Goal: Contribute content: Add original content to the website for others to see

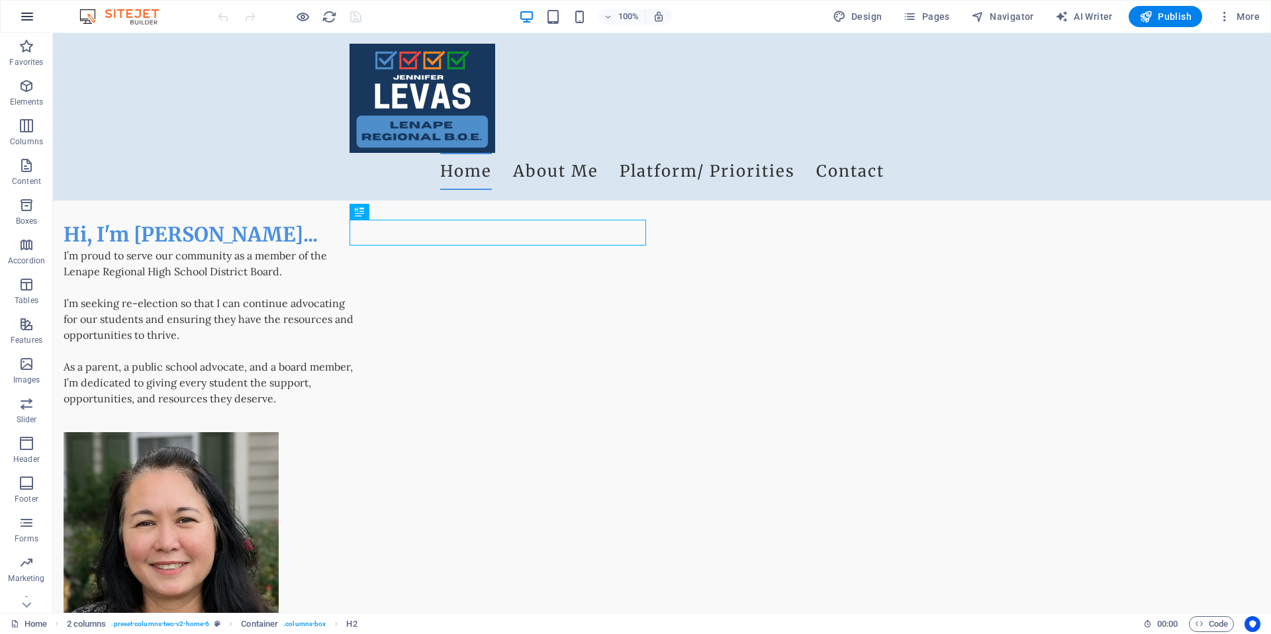
click at [24, 14] on icon "button" at bounding box center [27, 17] width 16 height 16
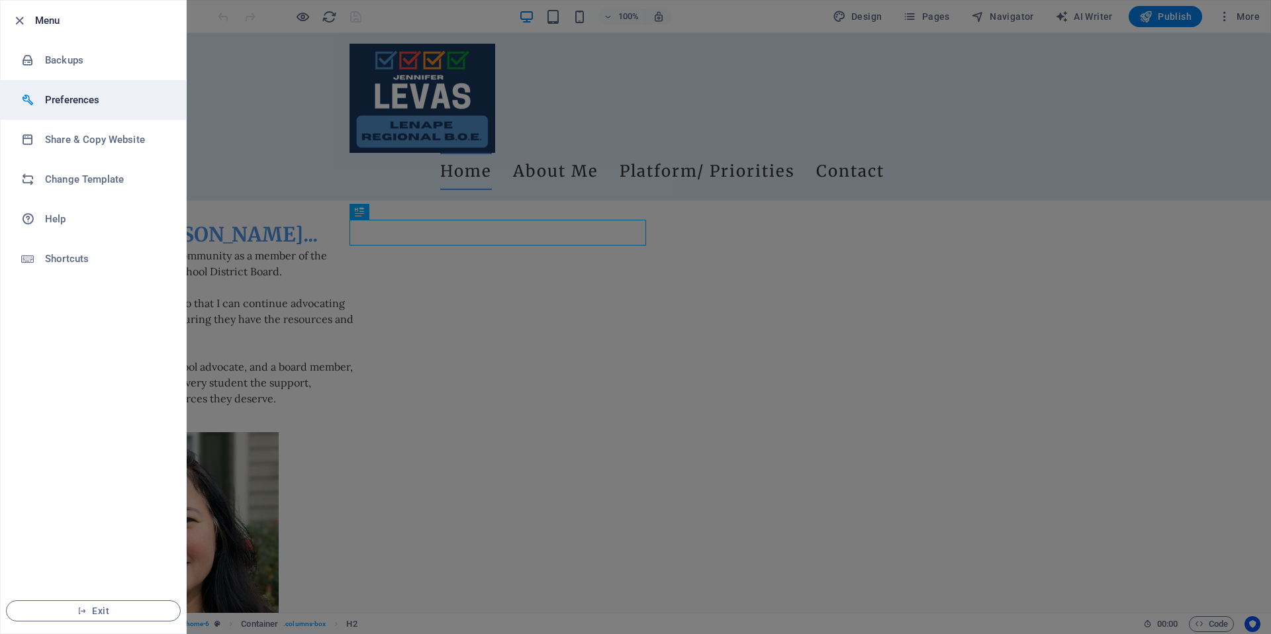
click at [73, 100] on h6 "Preferences" at bounding box center [106, 100] width 122 height 16
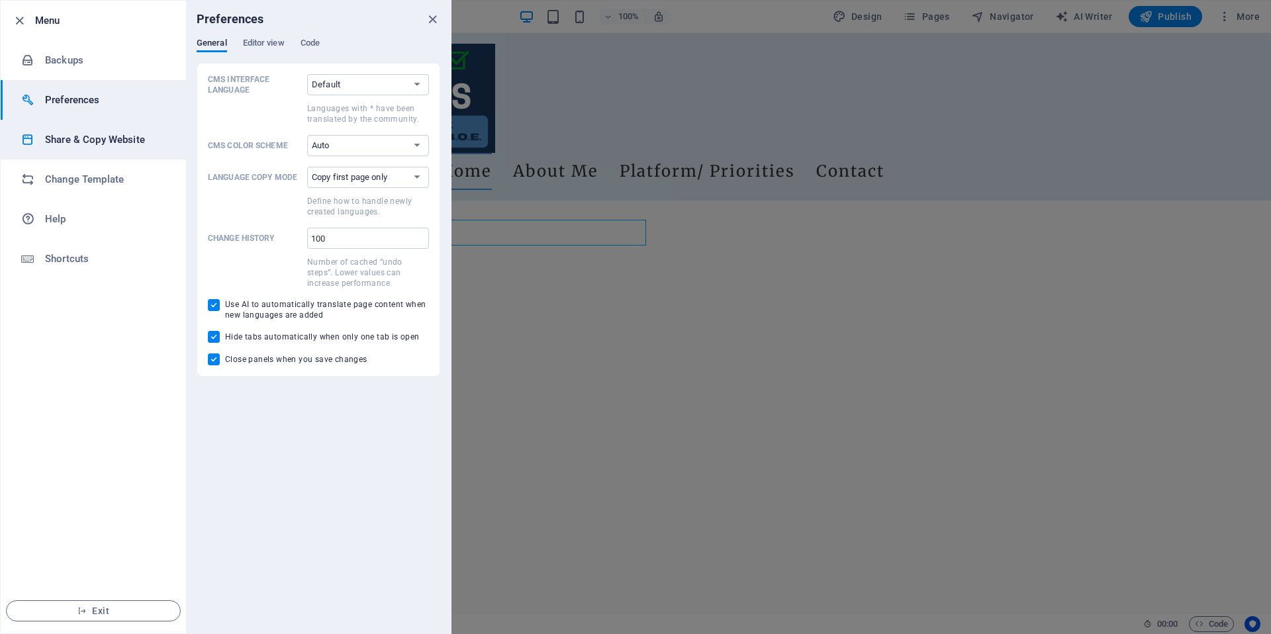
click at [77, 128] on li "Share & Copy Website" at bounding box center [93, 140] width 185 height 40
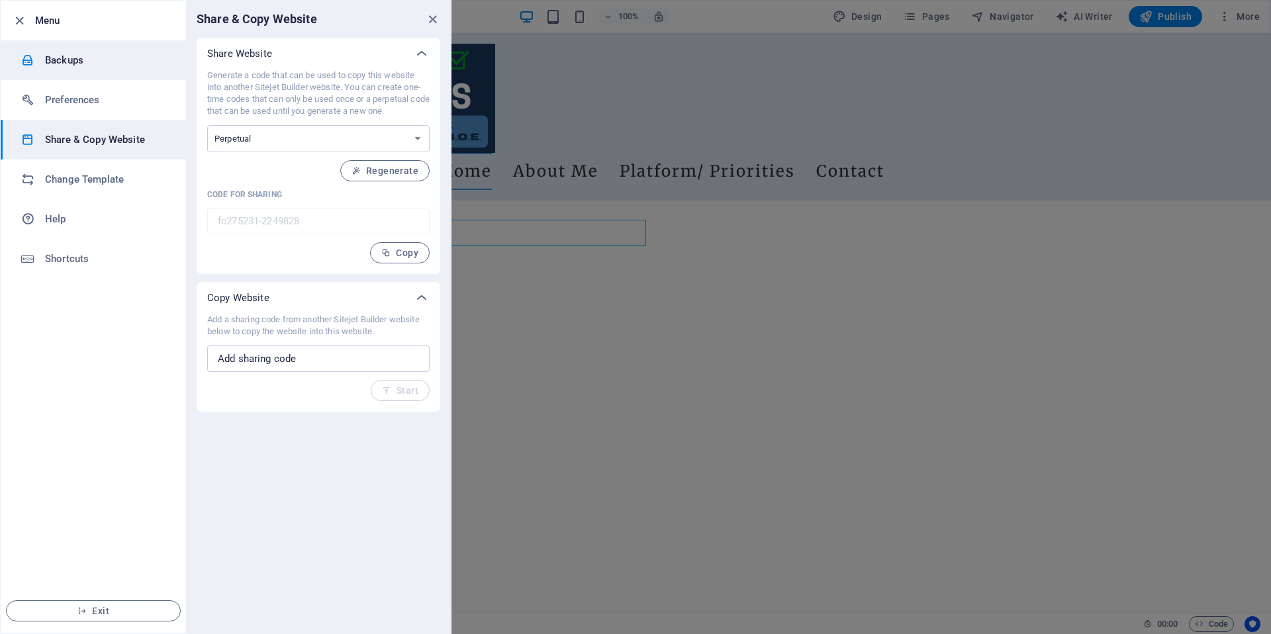
click at [70, 62] on h6 "Backups" at bounding box center [106, 60] width 122 height 16
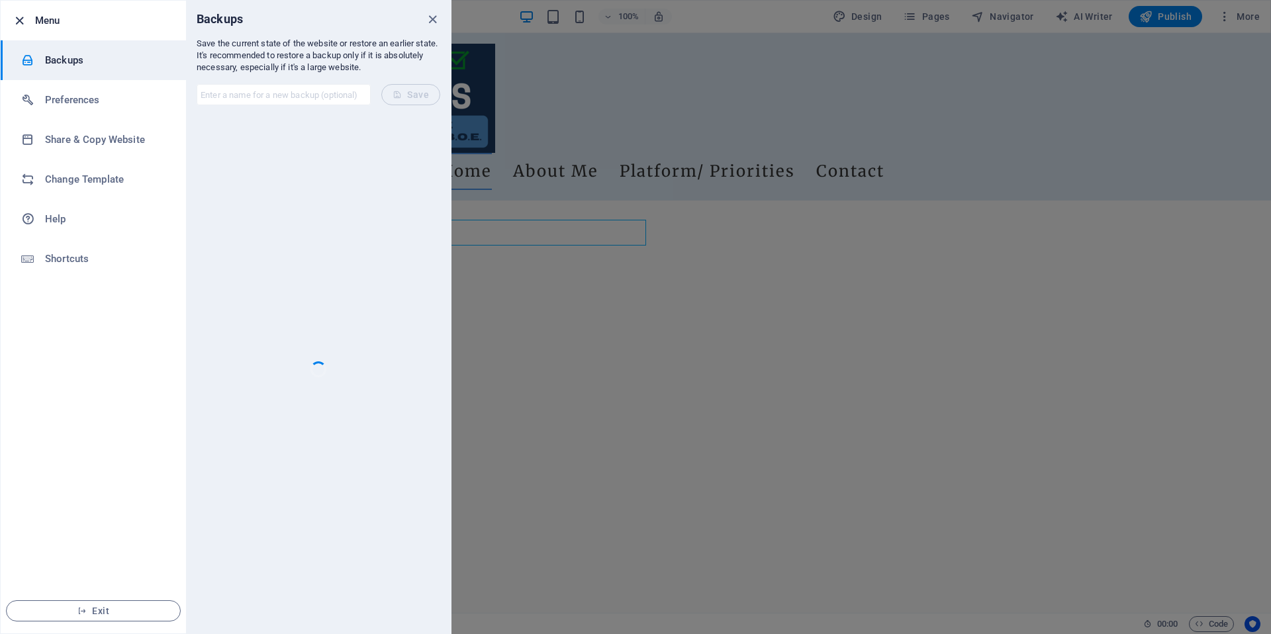
click at [17, 17] on icon "button" at bounding box center [19, 20] width 15 height 15
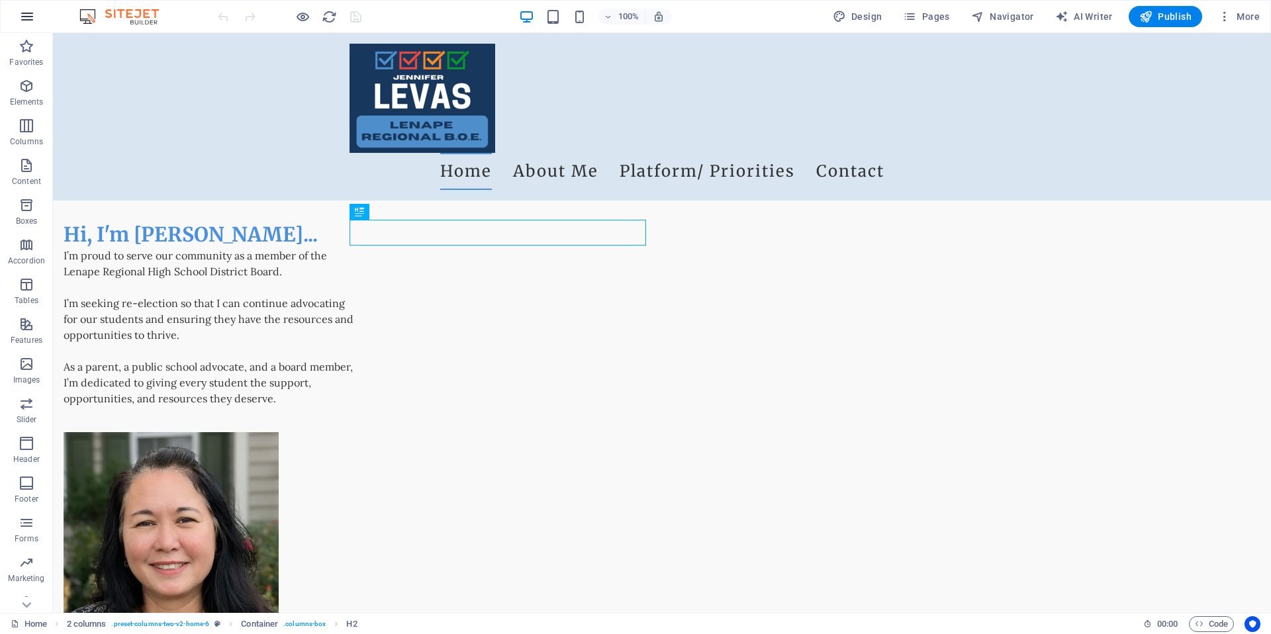
click at [24, 9] on icon "button" at bounding box center [27, 17] width 16 height 16
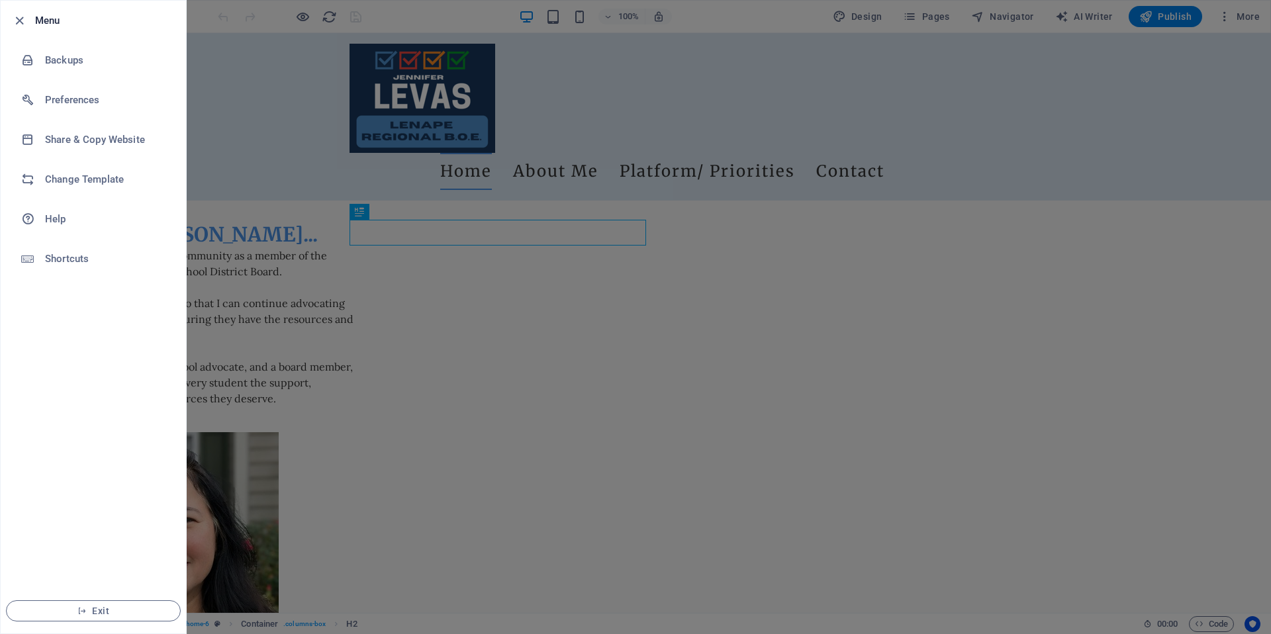
click at [301, 91] on div at bounding box center [635, 317] width 1271 height 634
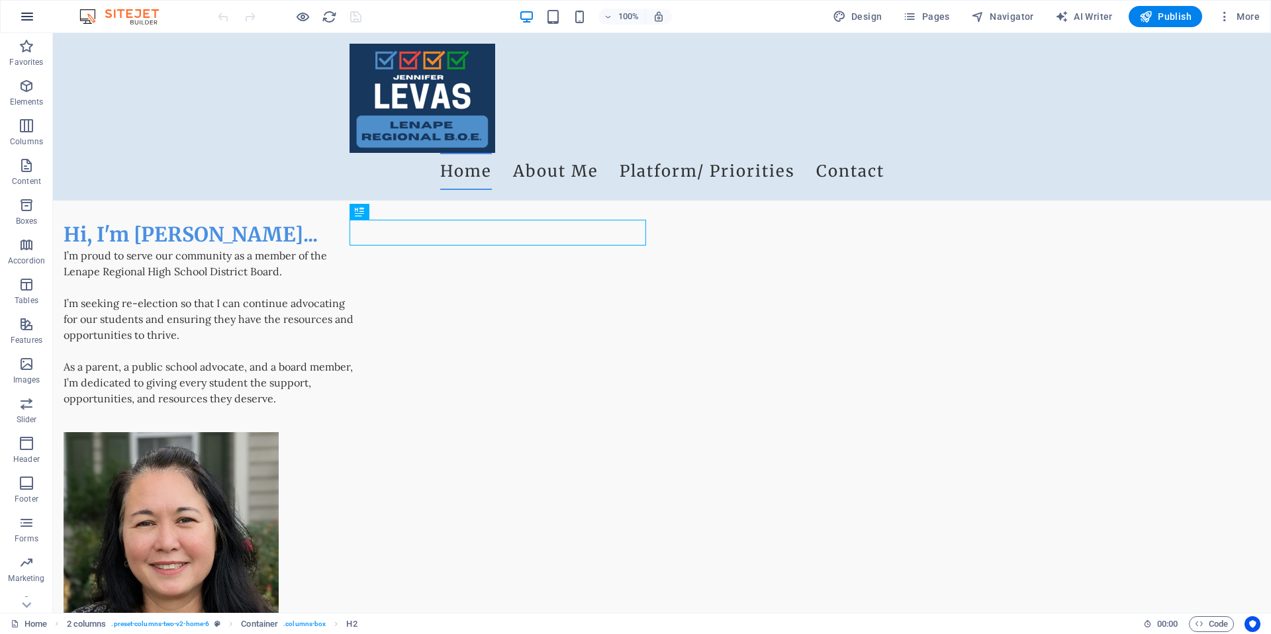
click at [21, 17] on icon "button" at bounding box center [27, 17] width 16 height 16
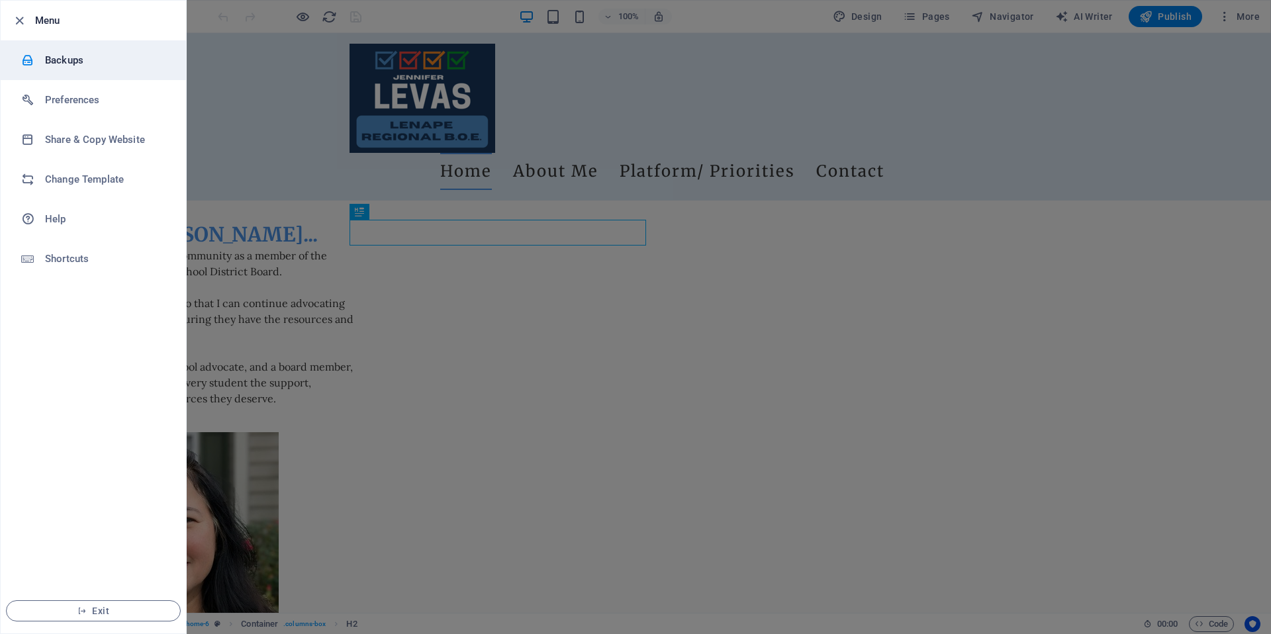
click at [41, 59] on div at bounding box center [33, 60] width 24 height 13
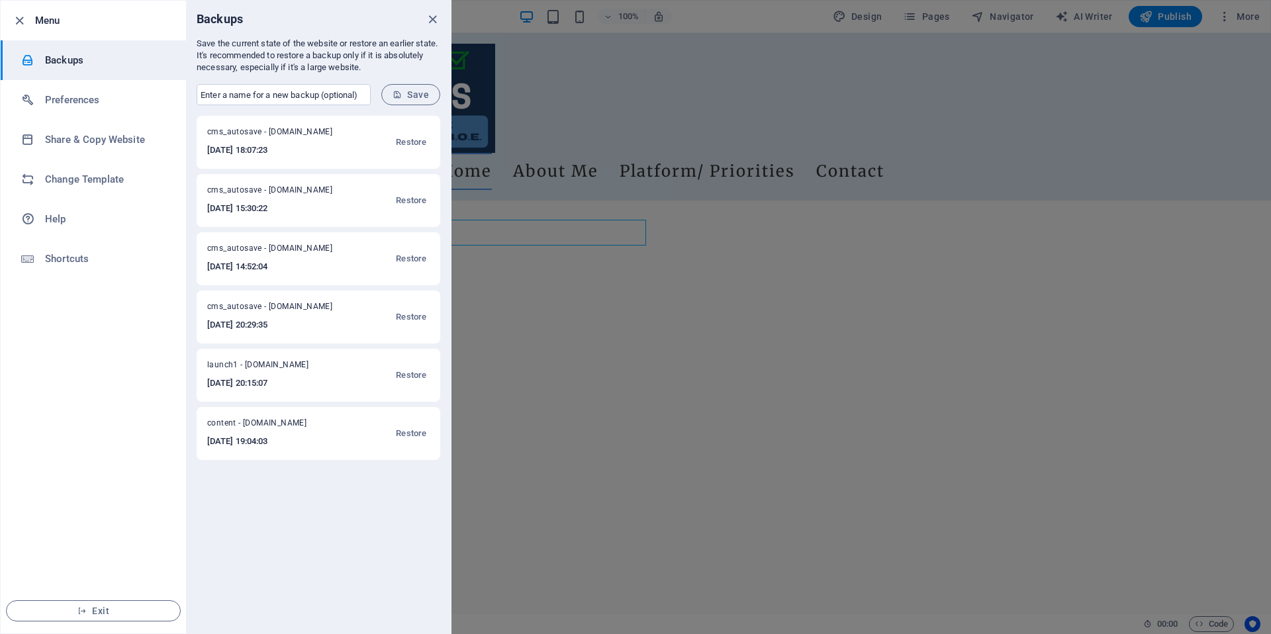
click at [1072, 171] on div at bounding box center [635, 317] width 1271 height 634
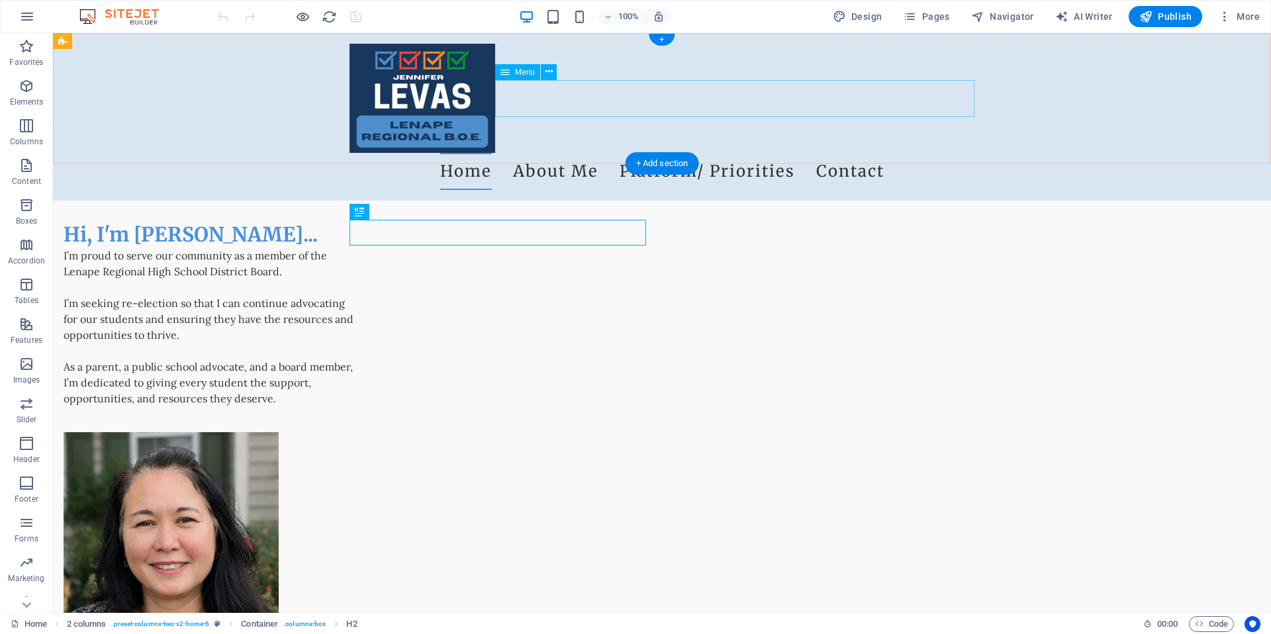
click at [723, 153] on nav "Home About Me Platform/ Priorities Contact" at bounding box center [661, 171] width 625 height 37
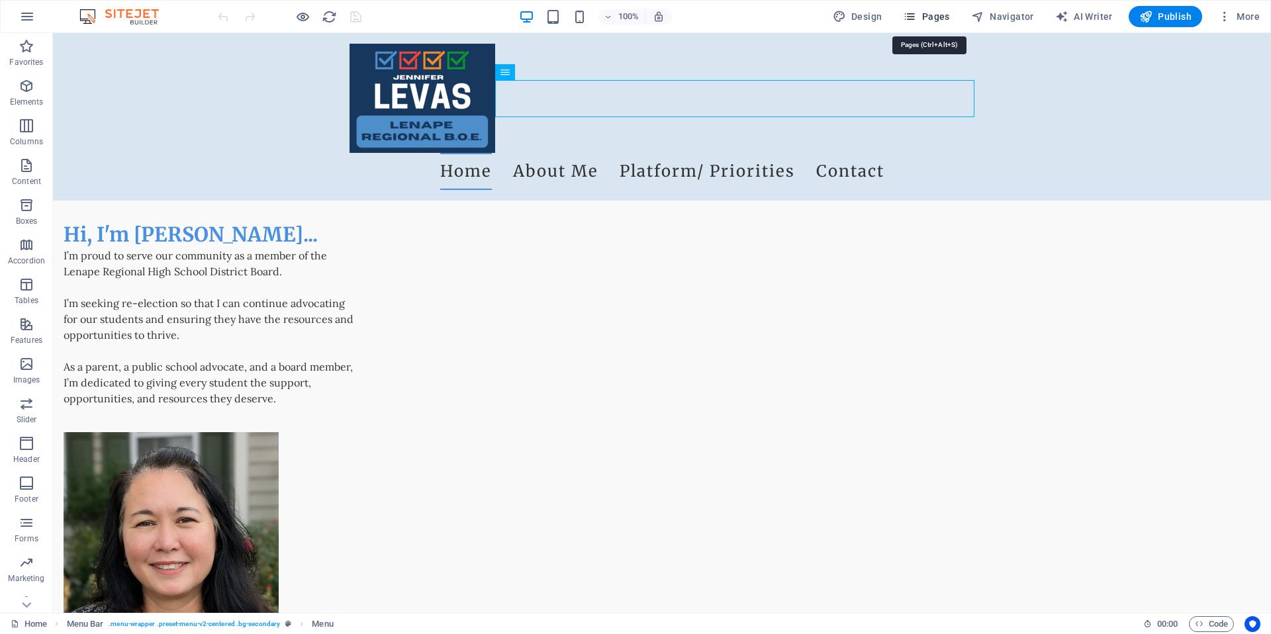
click at [932, 15] on span "Pages" at bounding box center [926, 16] width 46 height 13
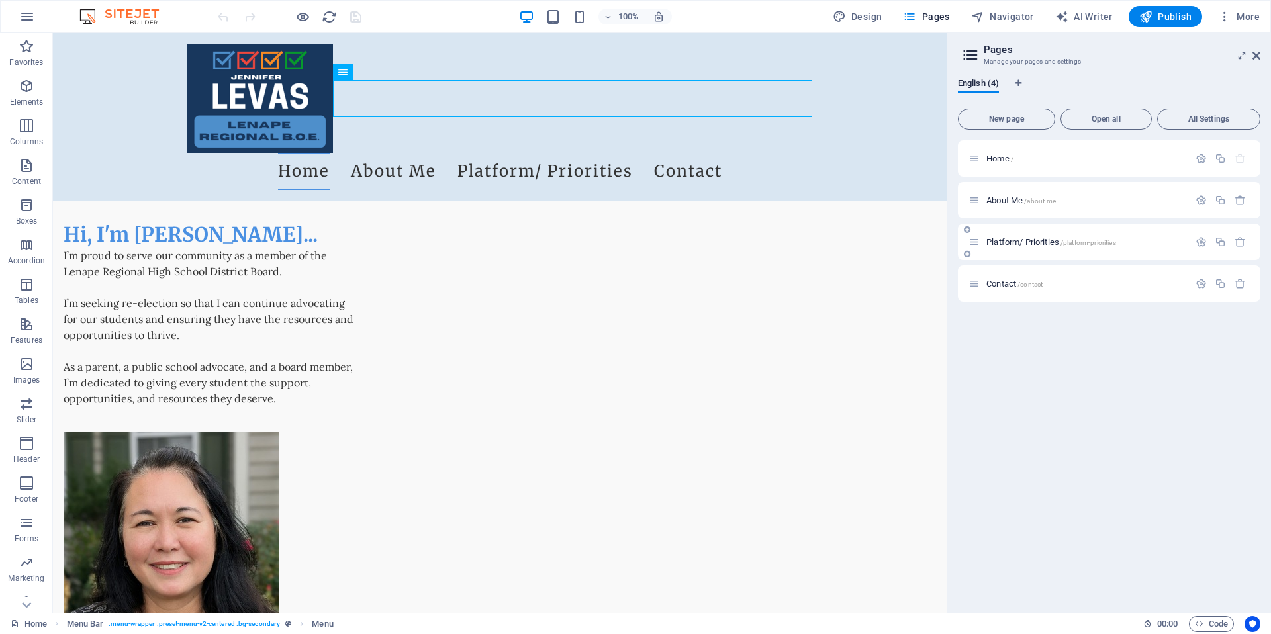
click at [1052, 250] on div "Platform/ Priorities /platform-priorities" at bounding box center [1109, 242] width 302 height 36
click at [1040, 244] on span "Platform/ Priorities /platform-priorities" at bounding box center [1051, 242] width 130 height 10
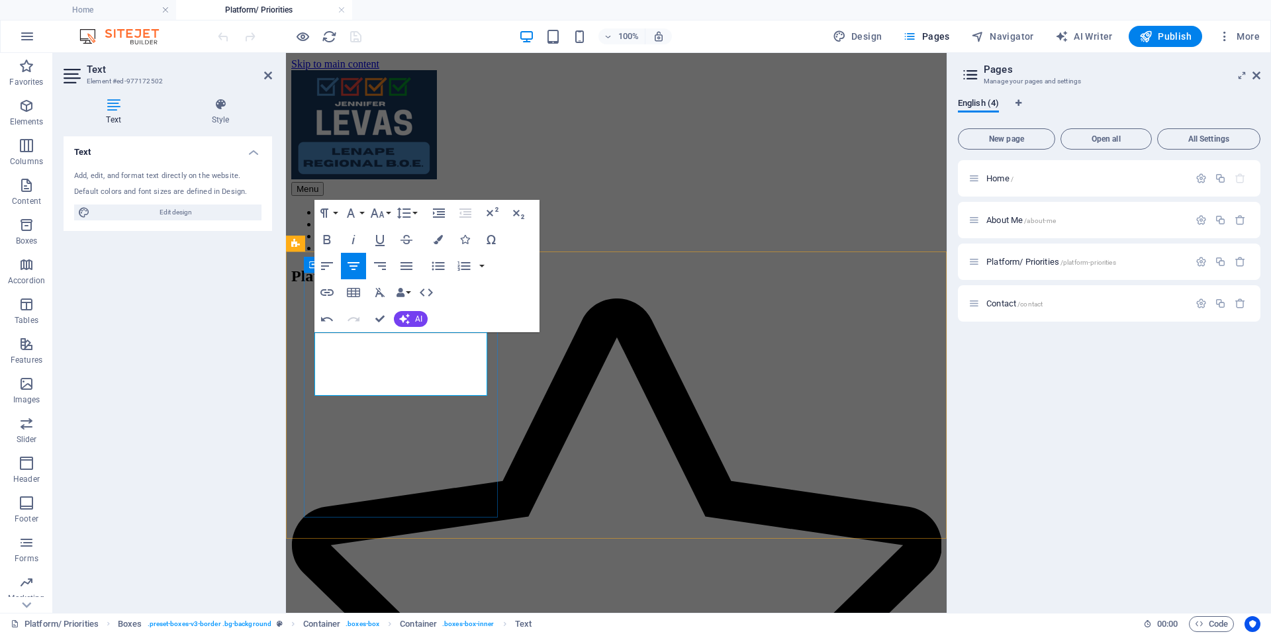
drag, startPoint x: 356, startPoint y: 344, endPoint x: 312, endPoint y: 338, distance: 44.1
click at [312, 338] on div "Opportunity Expand programs, electives, and extracurriculars so every student c…" at bounding box center [616, 642] width 650 height 686
drag, startPoint x: 392, startPoint y: 340, endPoint x: 318, endPoint y: 339, distance: 74.1
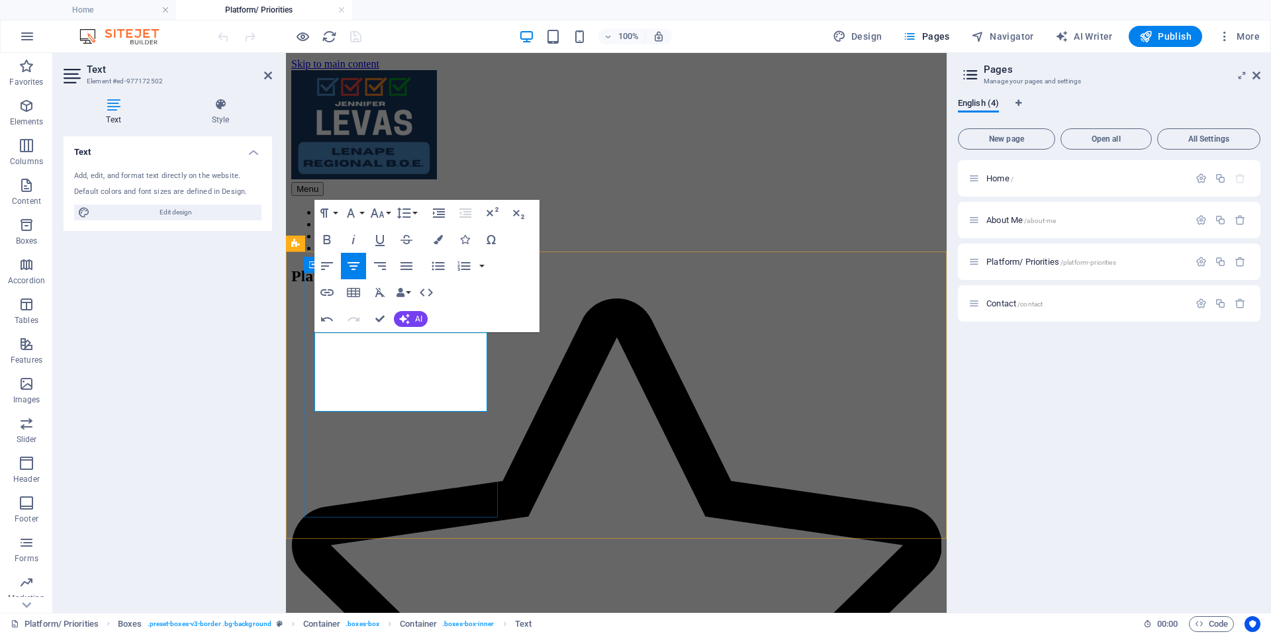
copy p "Support and expand programs, electives, and extracurriculars so every student c…"
click at [748, 162] on div "Menu Home About Me Platform/ Priorities Contact" at bounding box center [616, 162] width 650 height 184
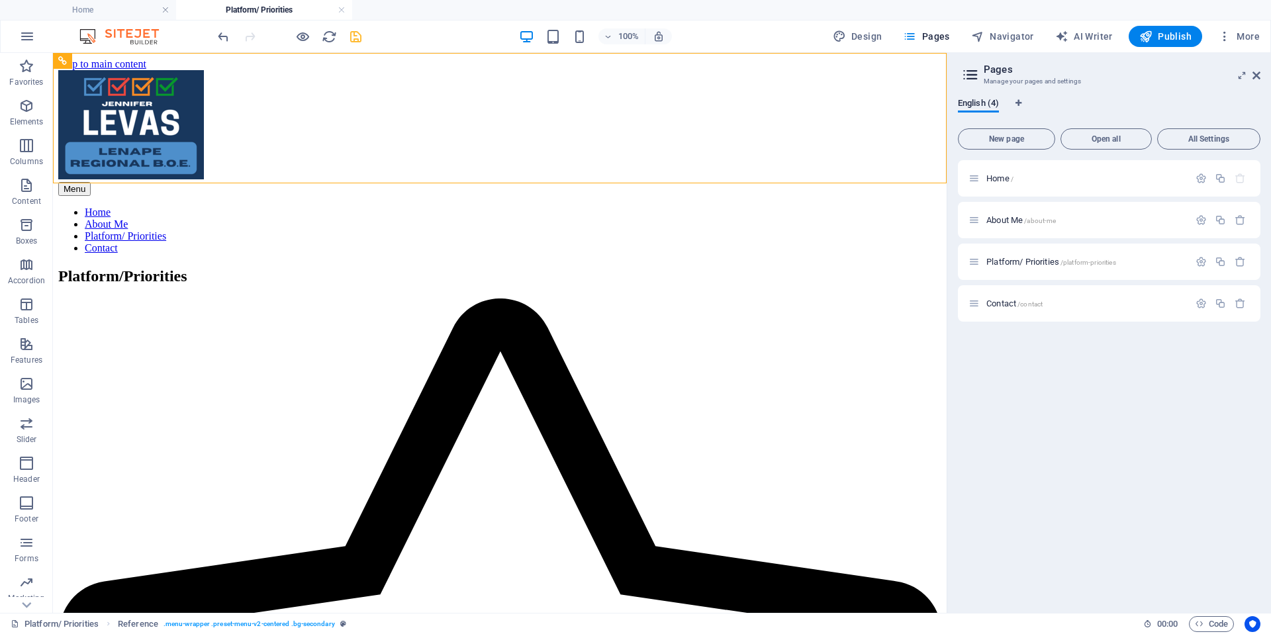
click at [351, 34] on icon "save" at bounding box center [355, 36] width 15 height 15
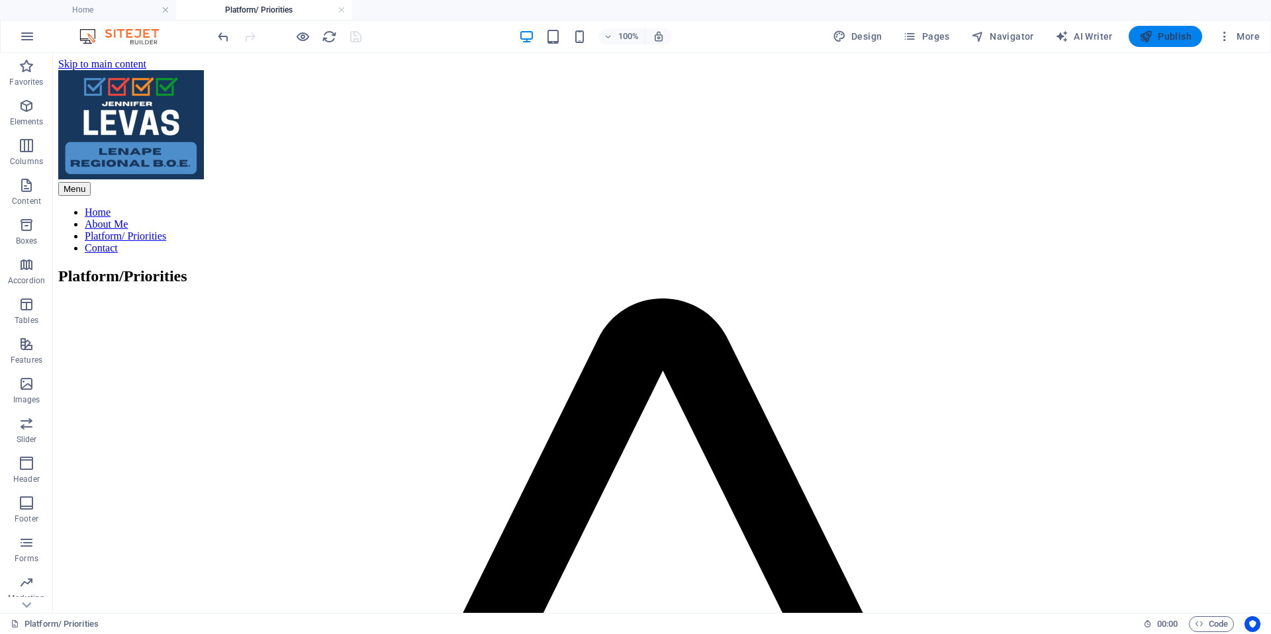
click at [1160, 41] on span "Publish" at bounding box center [1165, 36] width 52 height 13
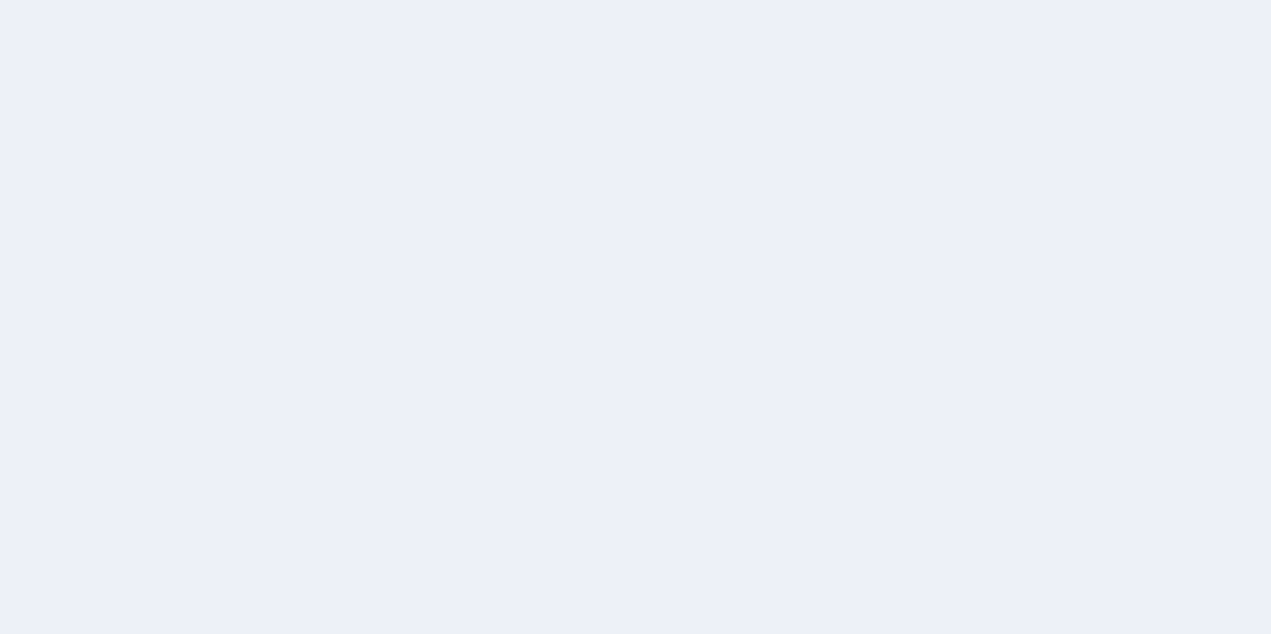
click at [1048, 125] on div at bounding box center [635, 317] width 1271 height 634
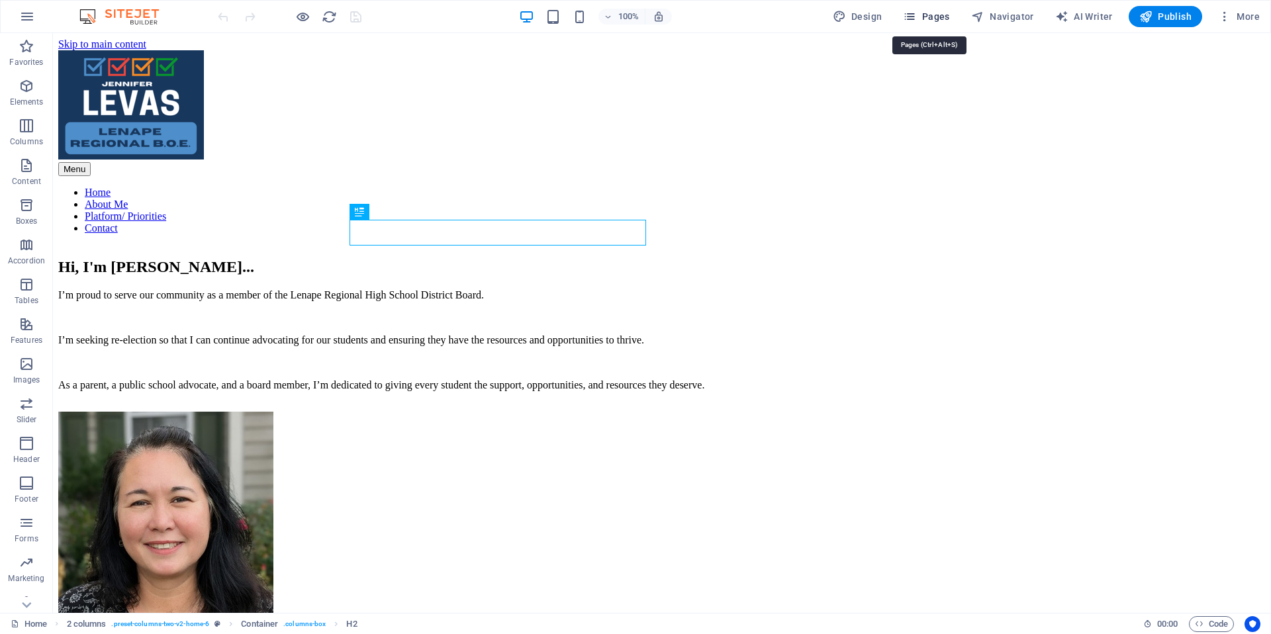
click at [925, 14] on span "Pages" at bounding box center [926, 16] width 46 height 13
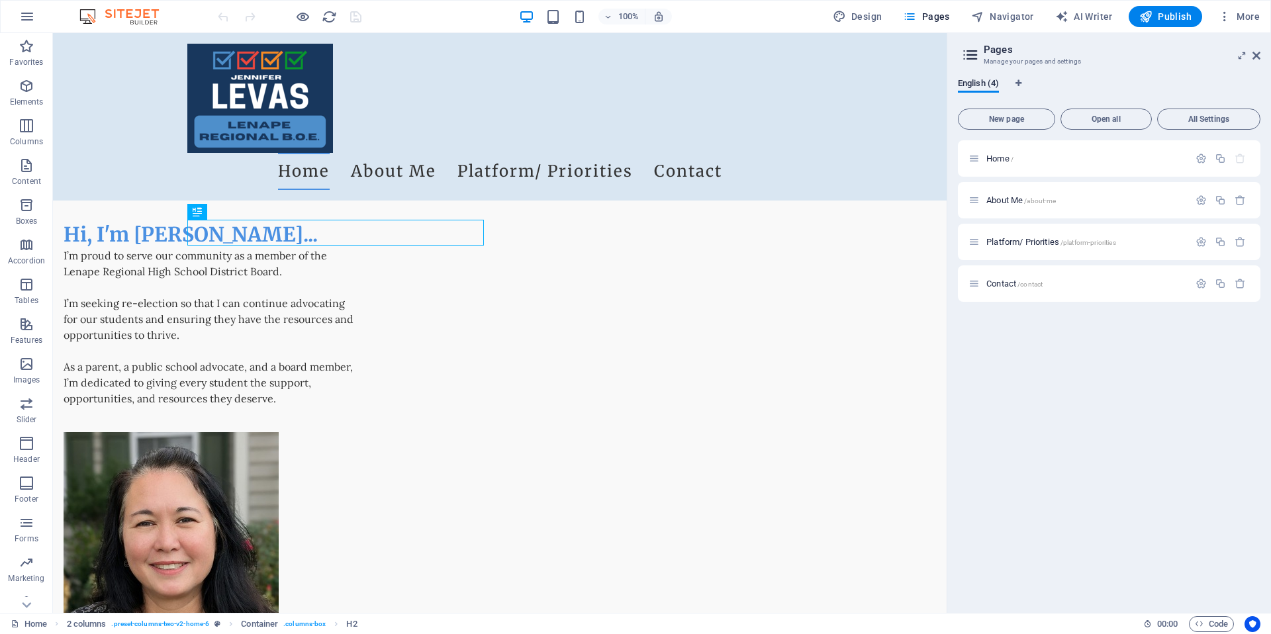
click at [968, 48] on icon at bounding box center [970, 55] width 20 height 19
click at [968, 55] on icon at bounding box center [970, 55] width 20 height 19
click at [1204, 120] on span "All Settings" at bounding box center [1208, 119] width 91 height 8
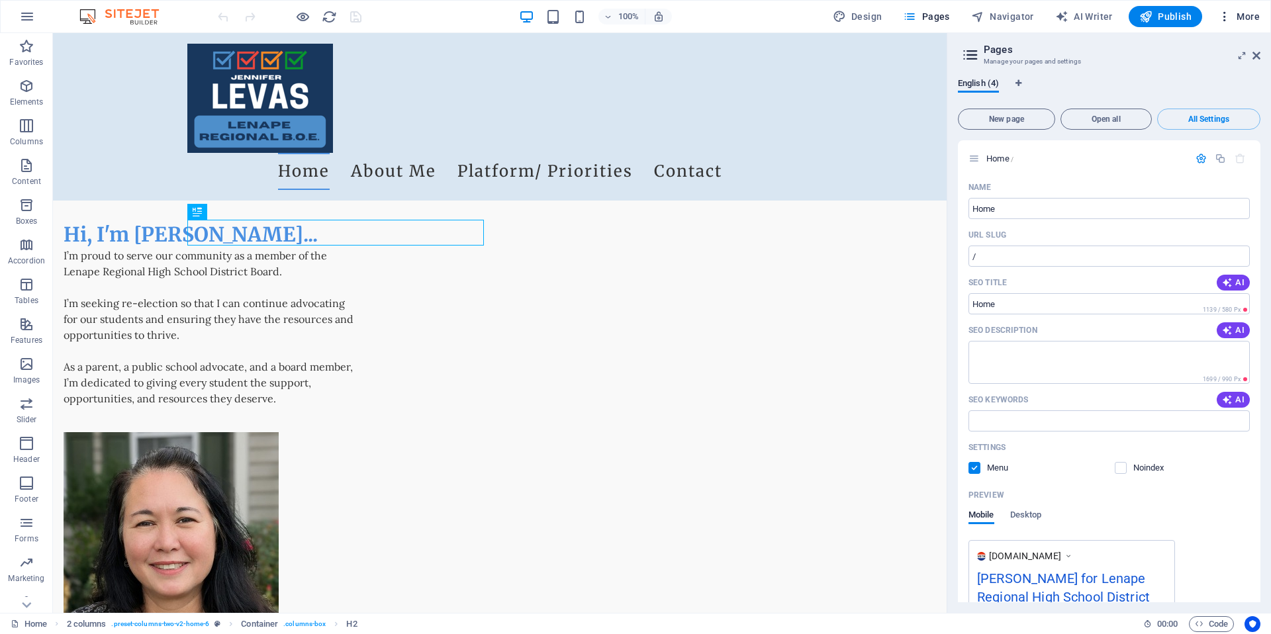
click at [1227, 15] on icon "button" at bounding box center [1224, 16] width 13 height 13
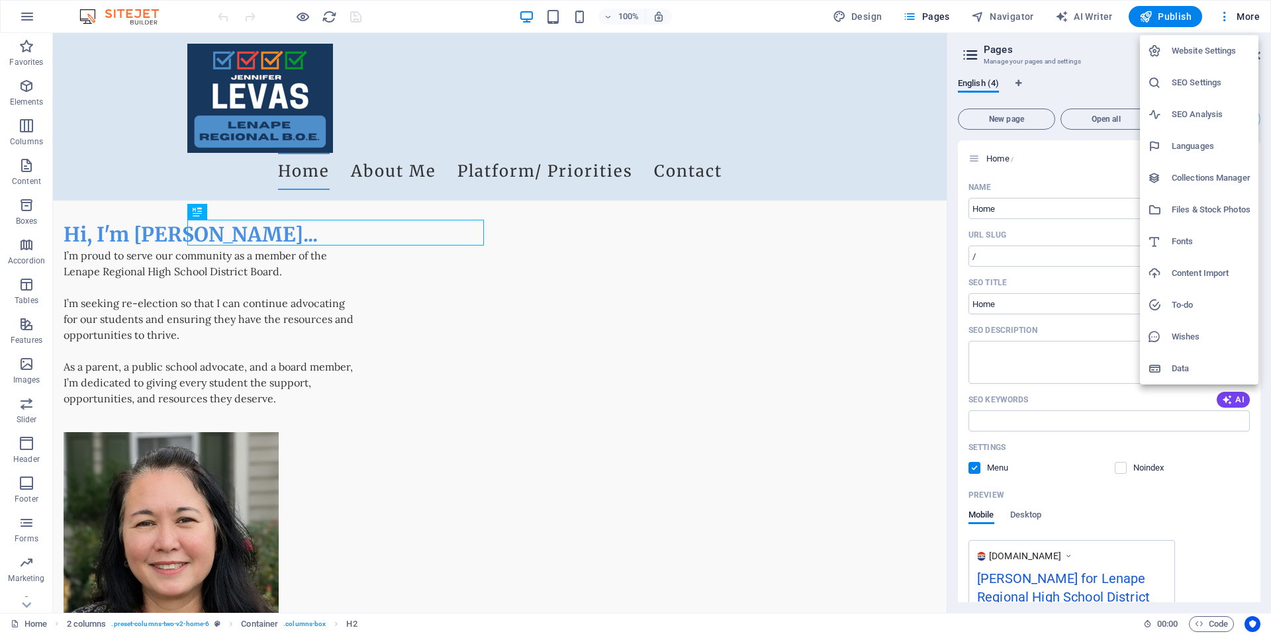
click at [1211, 112] on h6 "SEO Analysis" at bounding box center [1211, 115] width 79 height 16
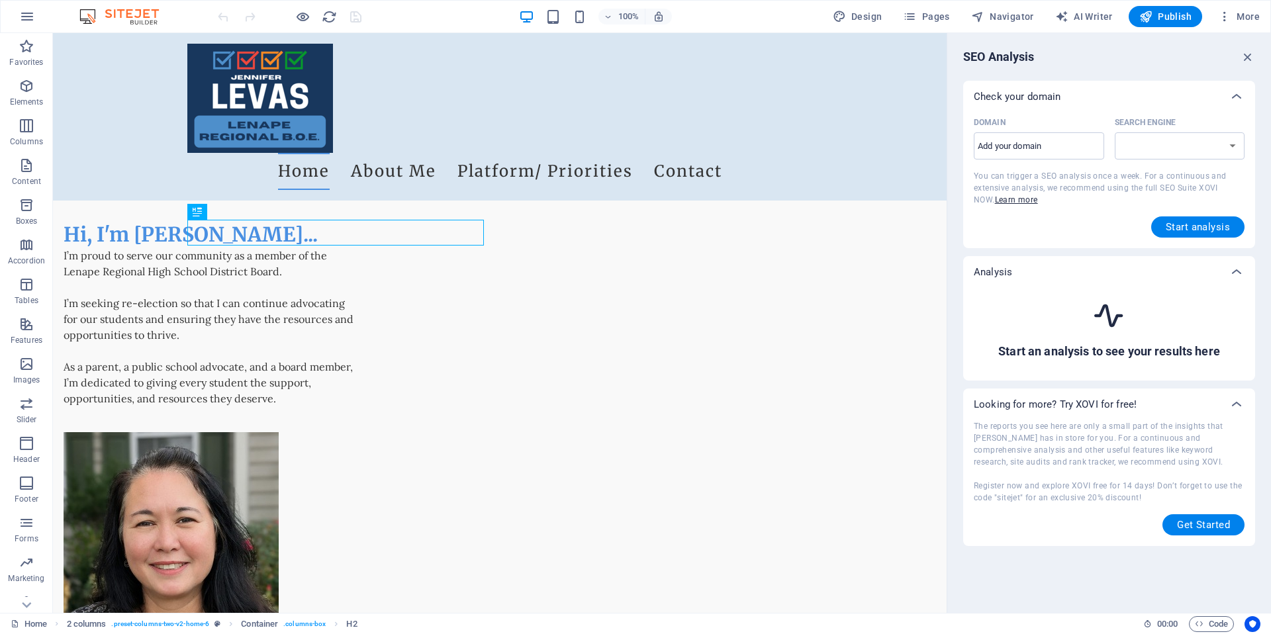
select select "[DOMAIN_NAME]"
click at [1035, 138] on input "Domain ​" at bounding box center [1039, 146] width 130 height 21
type input "w"
type input "[DOMAIN_NAME]"
select select "[DOMAIN_NAME]"
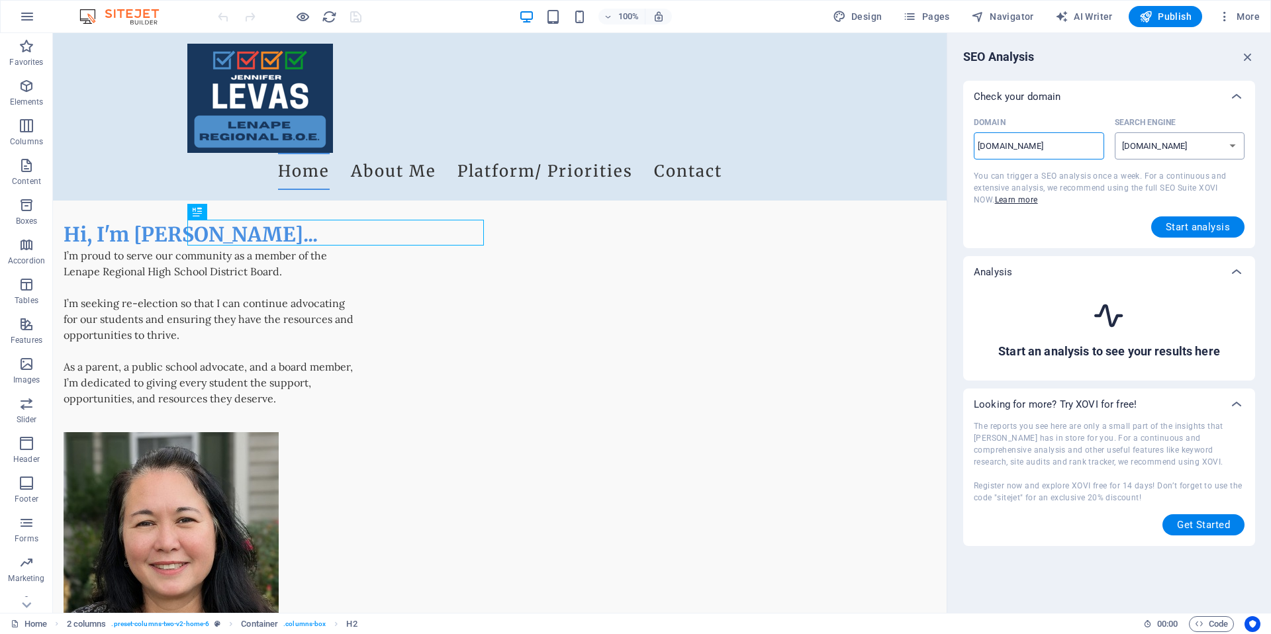
type input "[DOMAIN_NAME]"
select select "[DOMAIN_NAME]"
type input "[DOMAIN_NAME]"
click at [1191, 224] on span "Start analysis" at bounding box center [1198, 227] width 64 height 11
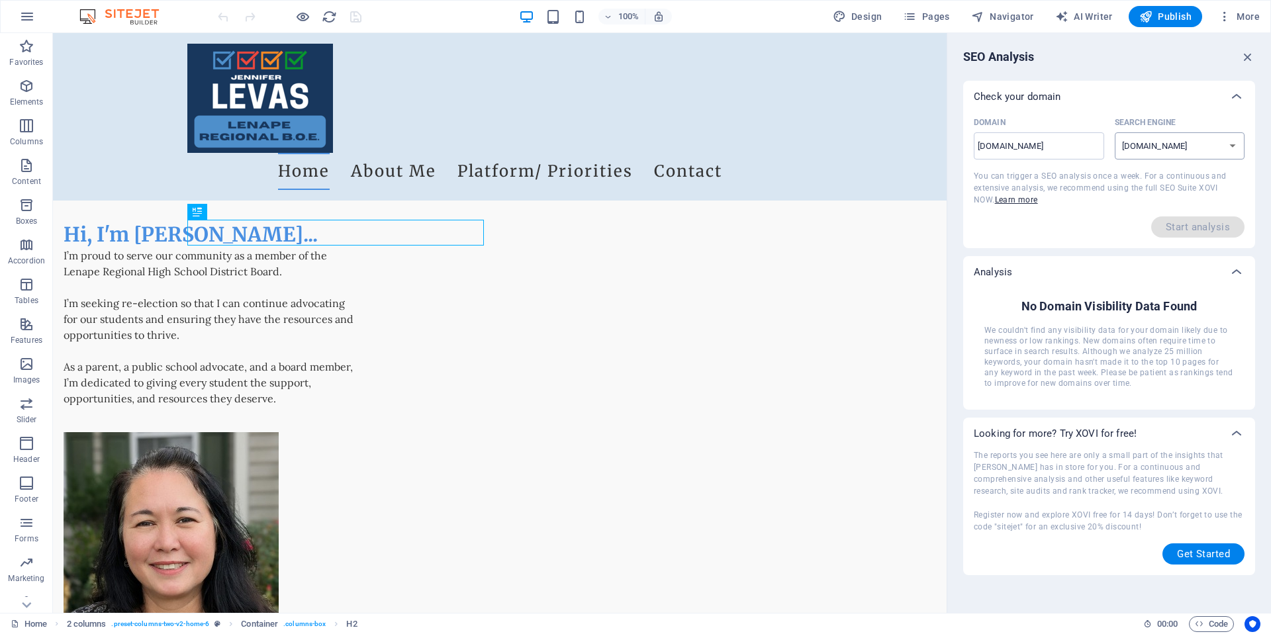
click at [1149, 148] on select "[DOMAIN_NAME] [DOMAIN_NAME] [DOMAIN_NAME] [DOMAIN_NAME] [DOMAIN_NAME] [DOMAIN_N…" at bounding box center [1180, 145] width 130 height 27
click at [1115, 132] on select "[DOMAIN_NAME] [DOMAIN_NAME] [DOMAIN_NAME] [DOMAIN_NAME] [DOMAIN_NAME] [DOMAIN_N…" at bounding box center [1180, 145] width 130 height 27
click at [1051, 146] on input "[DOMAIN_NAME]" at bounding box center [1039, 146] width 130 height 21
click at [1236, 91] on icon at bounding box center [1237, 97] width 16 height 16
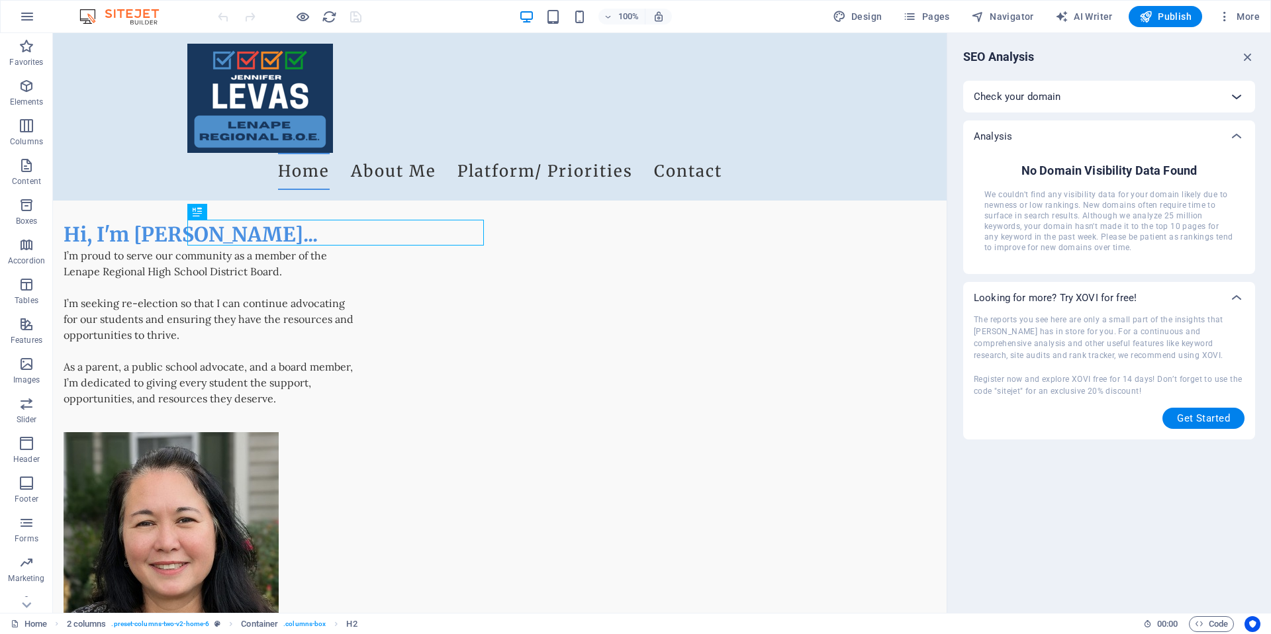
click at [1236, 91] on icon at bounding box center [1237, 97] width 16 height 16
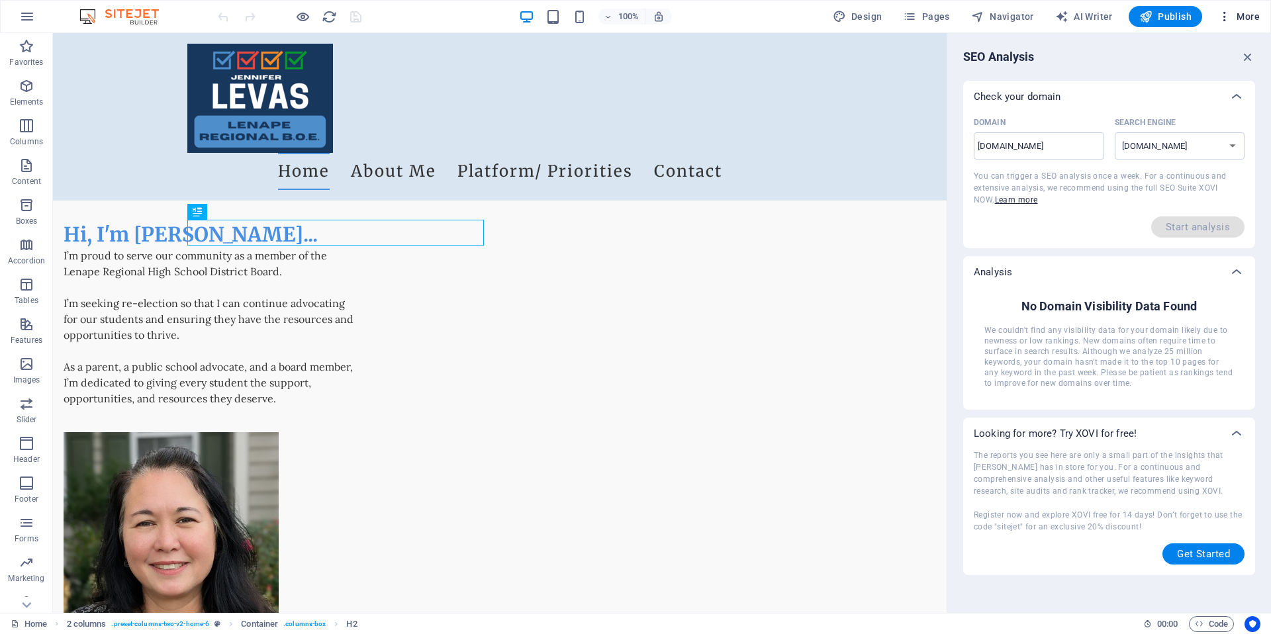
click at [1220, 15] on icon "button" at bounding box center [1224, 16] width 13 height 13
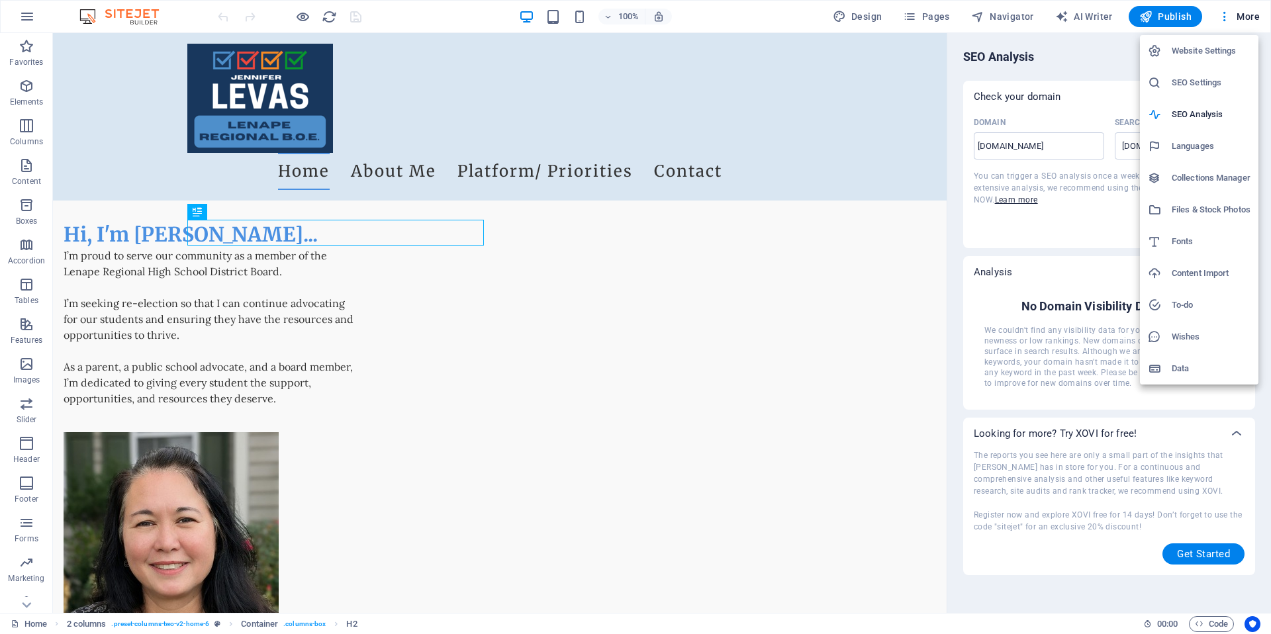
click at [1195, 83] on h6 "SEO Settings" at bounding box center [1211, 83] width 79 height 16
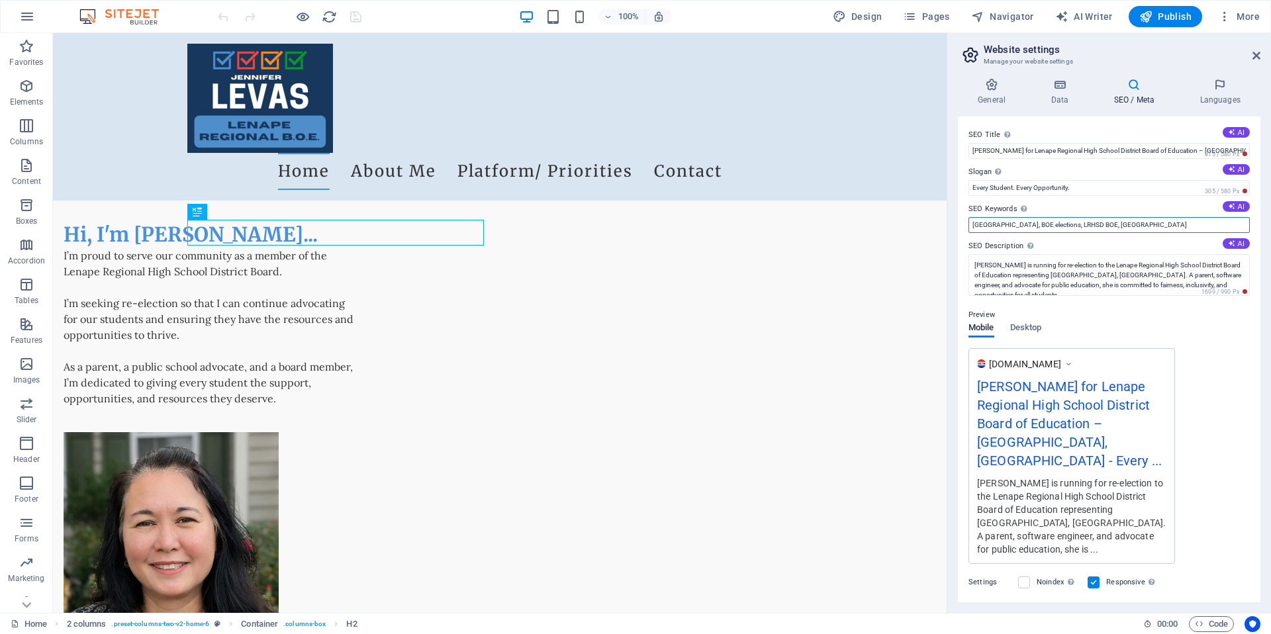
click at [1192, 223] on input "[GEOGRAPHIC_DATA], BOE elections, LRHSD BOE, [GEOGRAPHIC_DATA]" at bounding box center [1108, 225] width 281 height 16
type input "[GEOGRAPHIC_DATA], BOE elections, LRHSD BOE, [GEOGRAPHIC_DATA], LRHSD BOE elect…"
click at [1220, 270] on textarea "[PERSON_NAME] is running for re-election to the Lenape Regional High School Dis…" at bounding box center [1108, 275] width 281 height 42
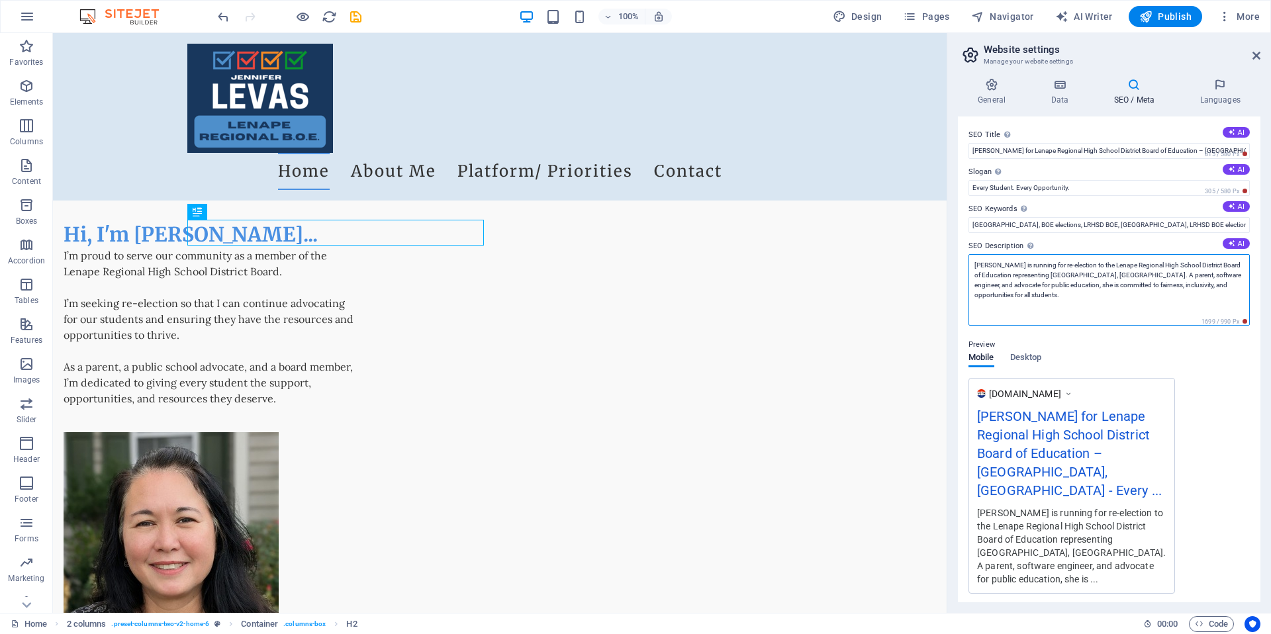
scroll to position [140, 0]
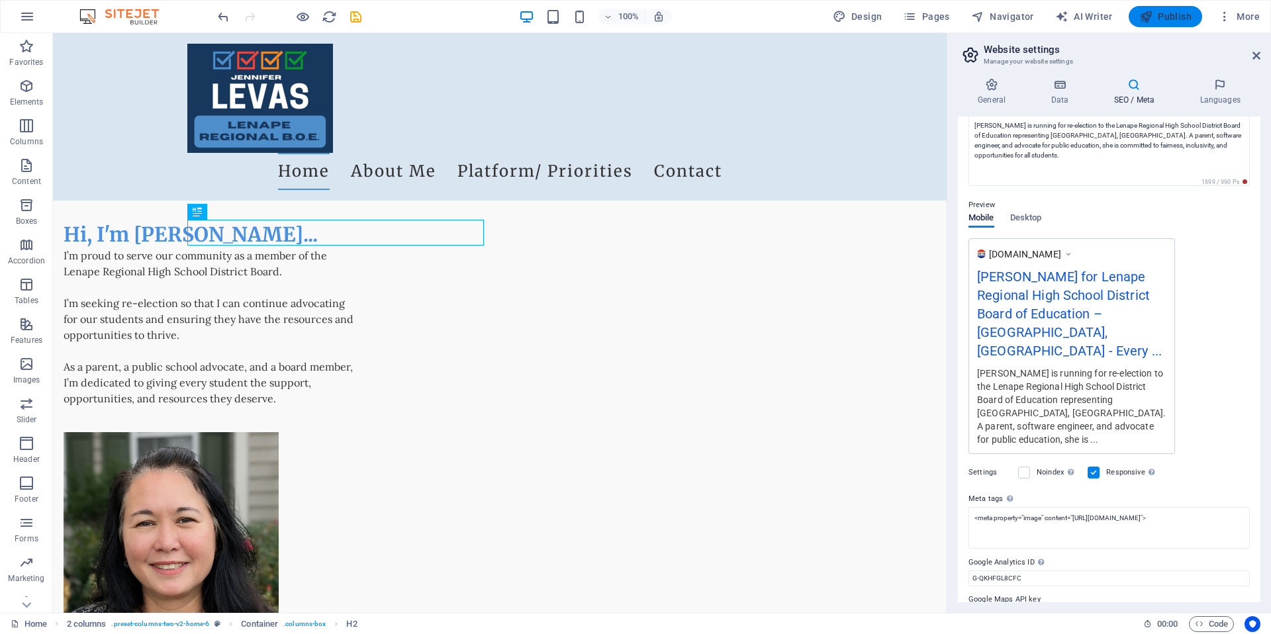
click at [1181, 18] on span "Publish" at bounding box center [1165, 16] width 52 height 13
